Goal: Use online tool/utility: Utilize a website feature to perform a specific function

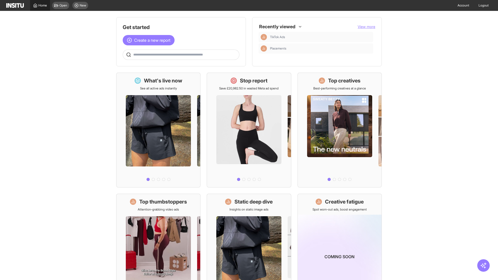
click at [40, 5] on span "Home" at bounding box center [42, 5] width 9 height 4
click at [150, 40] on span "Create a new report" at bounding box center [152, 40] width 36 height 6
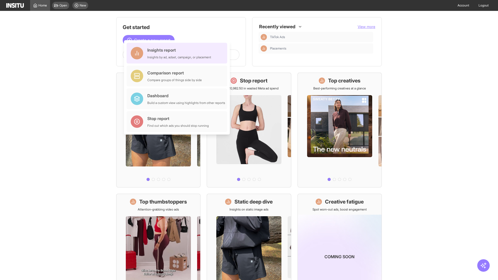
click at [178, 53] on div "Insights report Insights by ad, adset, campaign, or placement" at bounding box center [179, 53] width 64 height 12
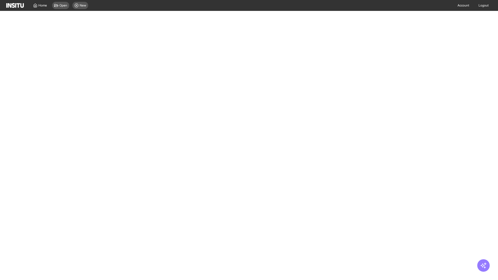
select select "**"
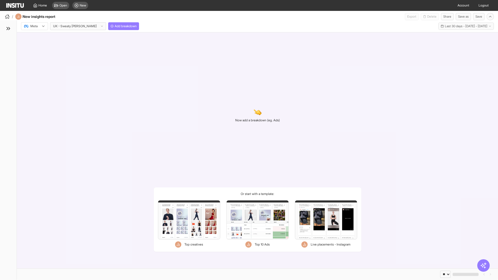
click at [34, 26] on div at bounding box center [31, 26] width 15 height 5
click at [36, 46] on span "TikTok" at bounding box center [35, 46] width 9 height 5
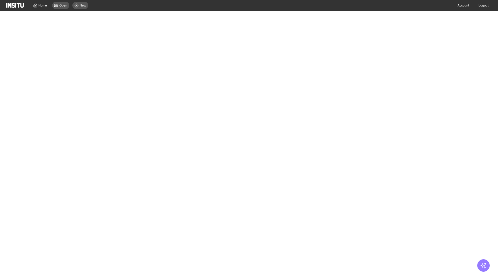
select select "**"
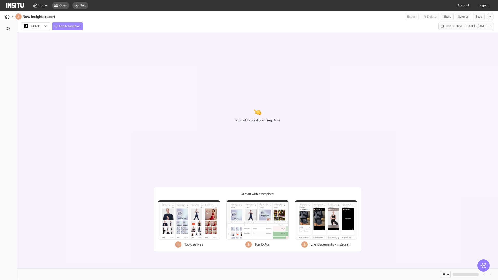
click at [68, 26] on span "Add breakdown" at bounding box center [70, 26] width 22 height 4
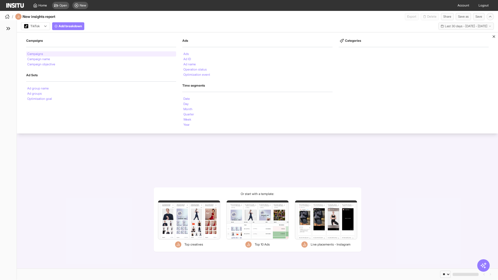
click at [36, 54] on li "Campaigns" at bounding box center [35, 53] width 16 height 3
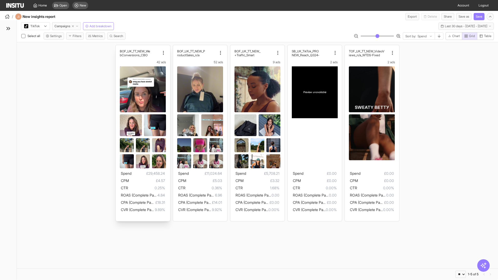
click at [118, 47] on div "BOF_UK_TT_NEW_We bConversions_CBO 42 ads Spend £29,458.24 CPM £4.57 CTR 0.25% R…" at bounding box center [143, 133] width 54 height 176
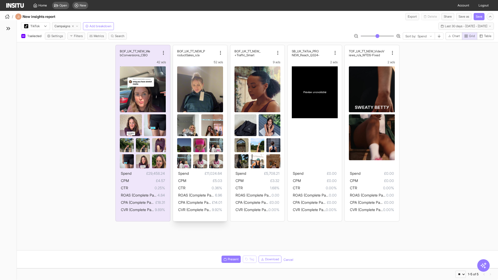
click at [176, 47] on div "BOF_UK_TT_NEW_P roductSales_n/a 52 ads Spend £11,024.64 CPM £5.03 CTR 0.36% ROA…" at bounding box center [200, 133] width 54 height 176
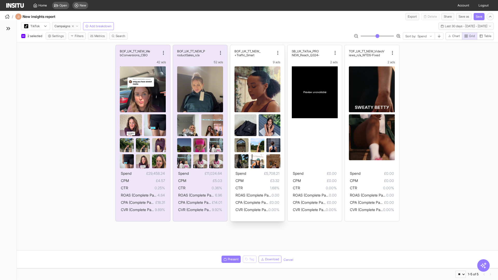
click at [233, 47] on div "BOF_UK_TT_NEW_ Traffic_Smart+ 9 ads Spend £5,708.21 CPM £3.32 CTR 1.68% ROAS (C…" at bounding box center [257, 133] width 54 height 176
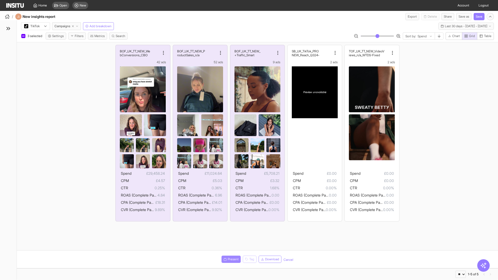
click at [230, 259] on span "Present" at bounding box center [233, 259] width 11 height 4
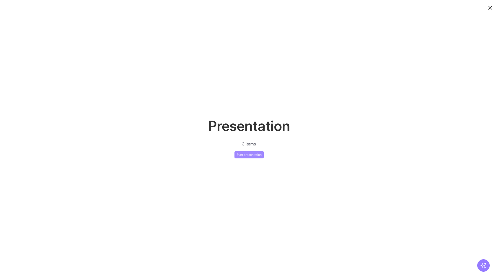
click at [249, 155] on button "Start presentation" at bounding box center [248, 154] width 29 height 7
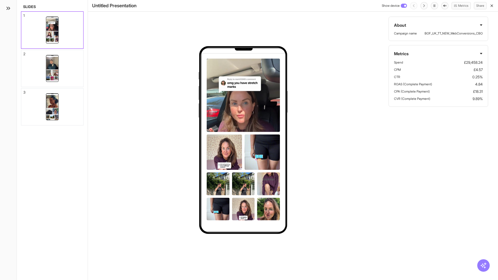
click at [24, 14] on div "1" at bounding box center [23, 16] width 1 height 4
click at [24, 52] on div "2" at bounding box center [24, 54] width 2 height 4
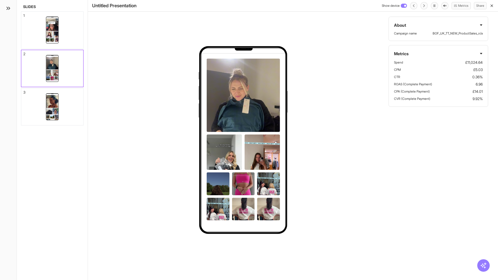
click at [24, 91] on div "3" at bounding box center [24, 93] width 2 height 4
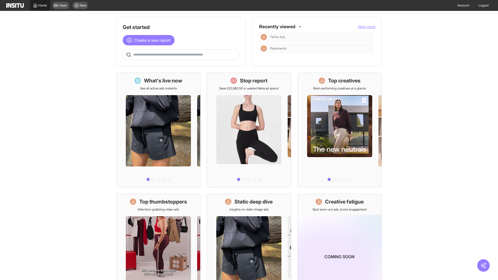
click at [40, 5] on span "Home" at bounding box center [42, 5] width 9 height 4
click at [150, 40] on span "Create a new report" at bounding box center [152, 40] width 36 height 6
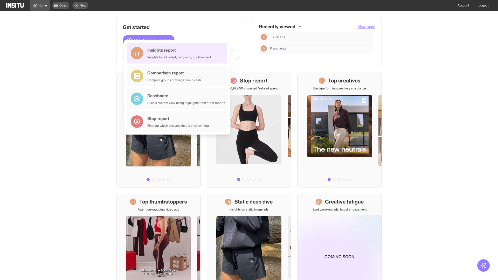
click at [178, 53] on div "Insights report Insights by ad, adset, campaign, or placement" at bounding box center [179, 53] width 64 height 12
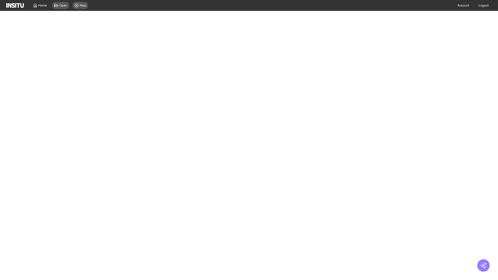
select select "**"
